Goal: Transaction & Acquisition: Purchase product/service

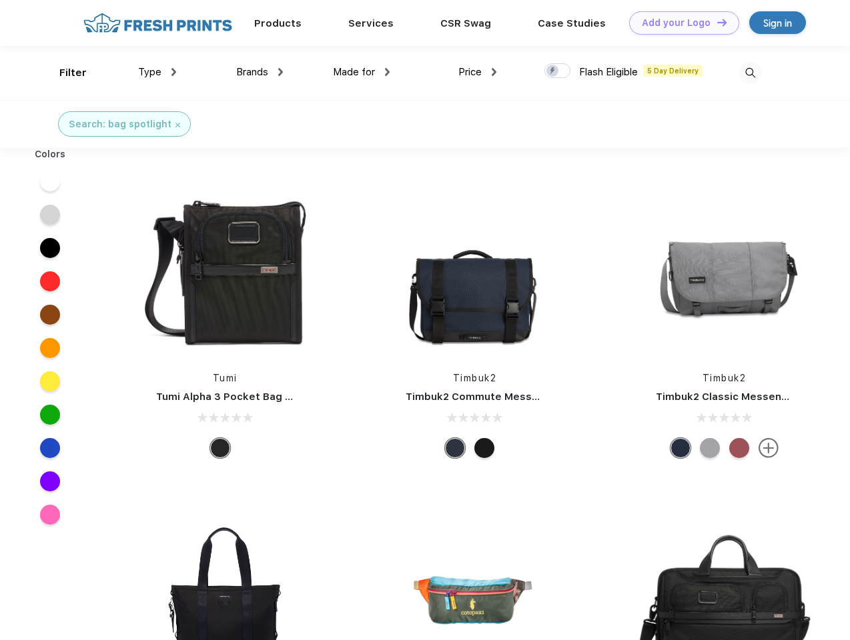
click at [679, 23] on link "Add your Logo Design Tool" at bounding box center [684, 22] width 110 height 23
click at [0, 0] on div "Design Tool" at bounding box center [0, 0] width 0 height 0
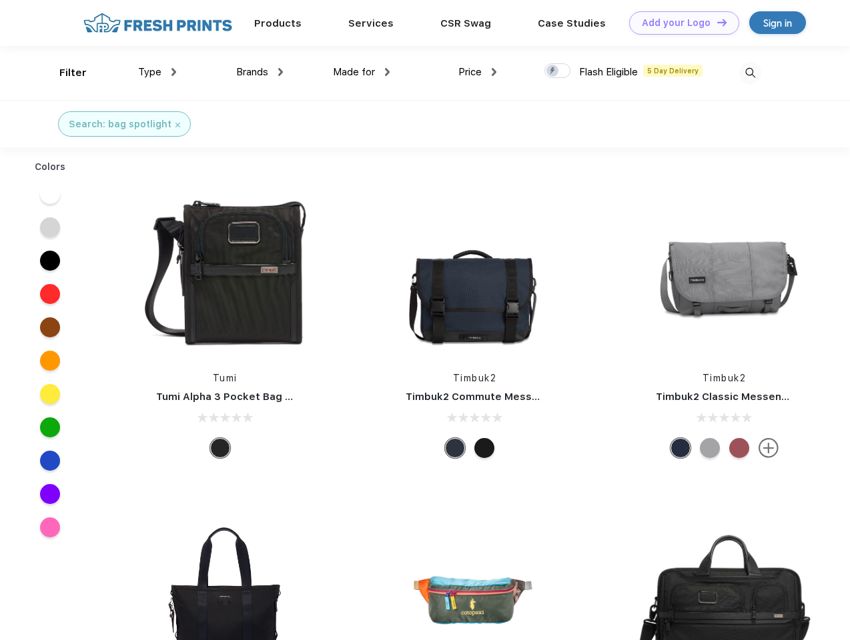
click at [716, 22] on link "Add your Logo Design Tool" at bounding box center [684, 22] width 110 height 23
click at [64, 73] on div "Filter" at bounding box center [72, 72] width 27 height 15
click at [157, 72] on span "Type" at bounding box center [149, 72] width 23 height 12
click at [260, 72] on span "Brands" at bounding box center [252, 72] width 32 height 12
click at [362, 72] on span "Made for" at bounding box center [354, 72] width 42 height 12
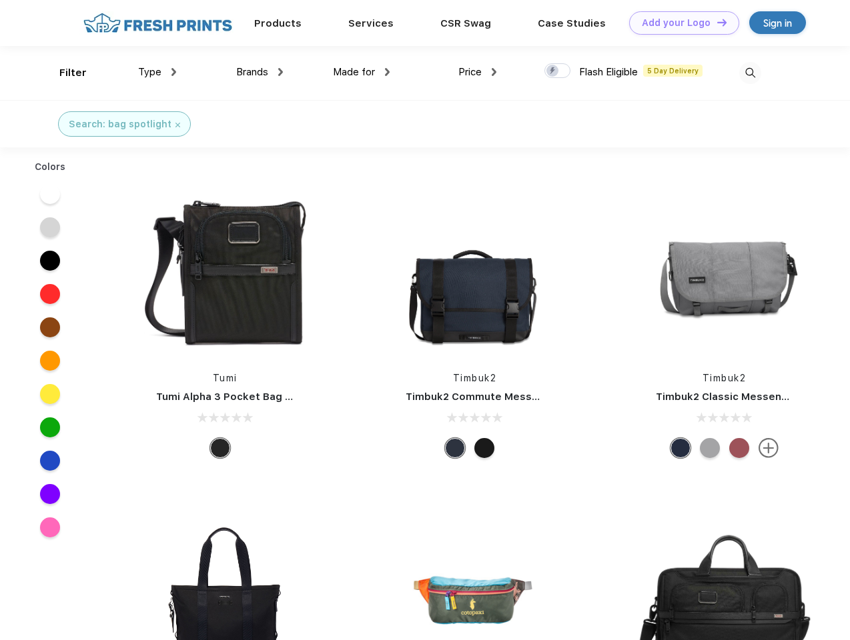
click at [478, 72] on span "Price" at bounding box center [469, 72] width 23 height 12
click at [558, 71] on div at bounding box center [557, 70] width 26 height 15
click at [553, 71] on input "checkbox" at bounding box center [548, 67] width 9 height 9
click at [750, 73] on img at bounding box center [750, 73] width 22 height 22
